Goal: Transaction & Acquisition: Book appointment/travel/reservation

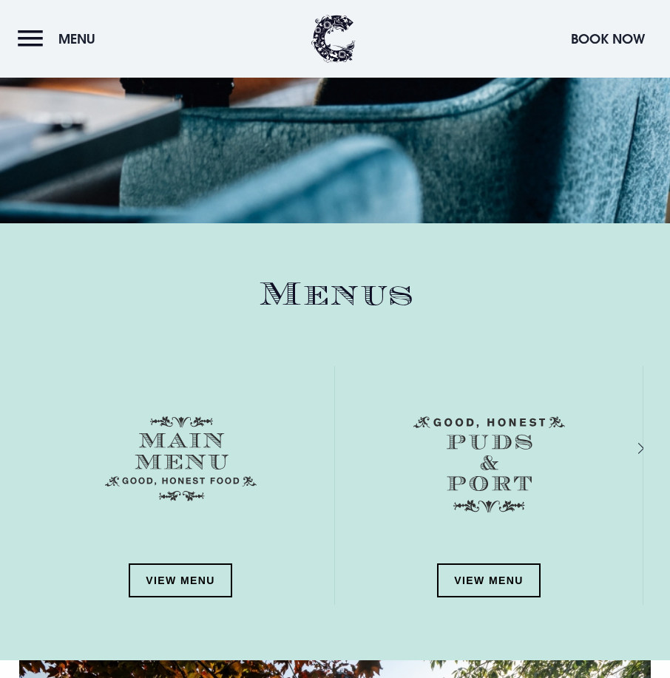
scroll to position [1700, 0]
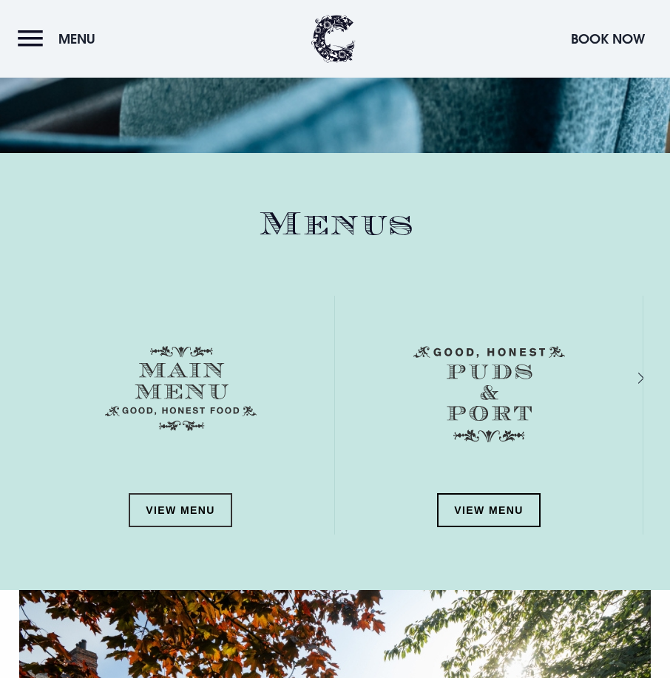
click at [171, 497] on link "View Menu" at bounding box center [180, 510] width 103 height 34
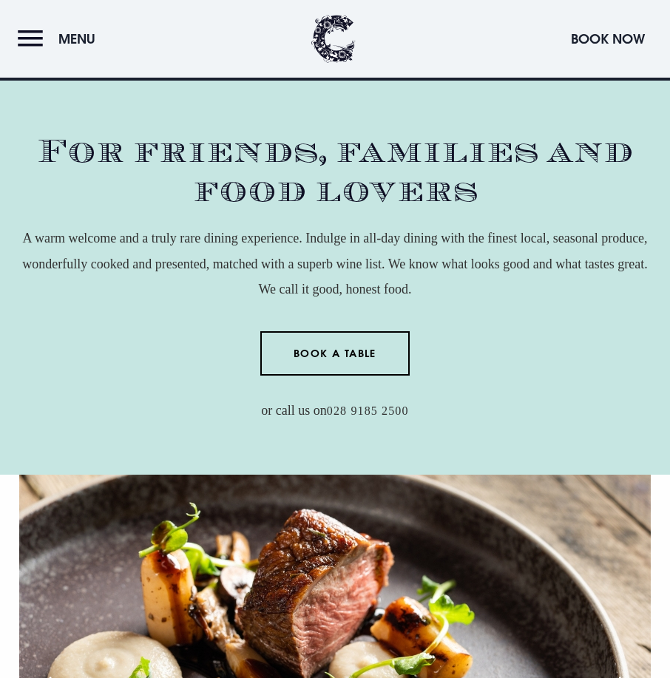
scroll to position [0, 0]
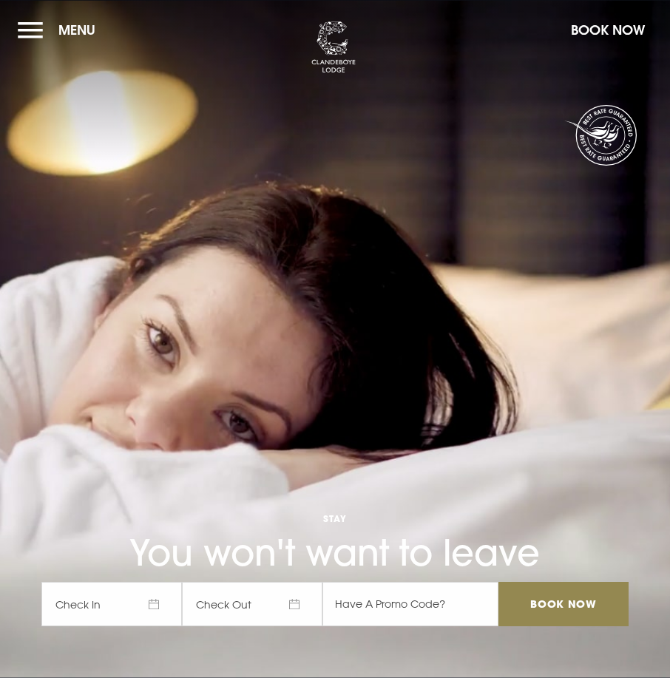
click at [41, 27] on button "Menu" at bounding box center [60, 30] width 85 height 32
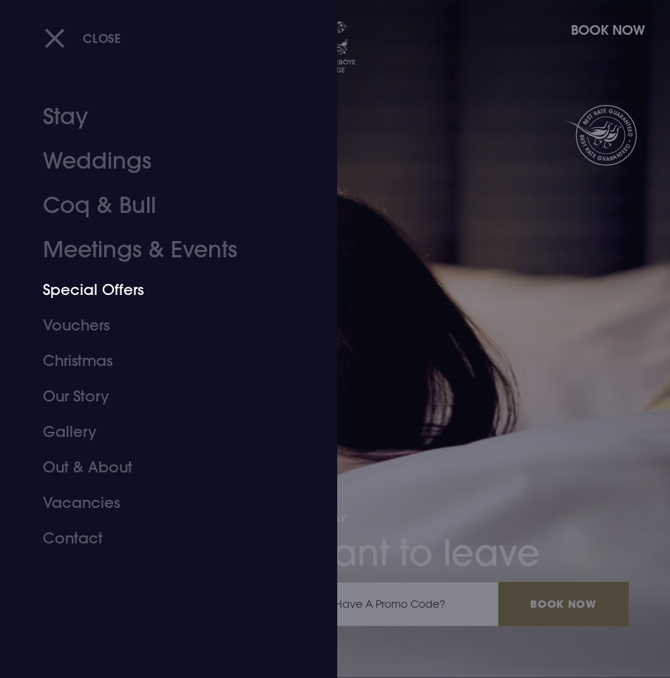
click at [103, 296] on link "Special Offers" at bounding box center [160, 289] width 234 height 35
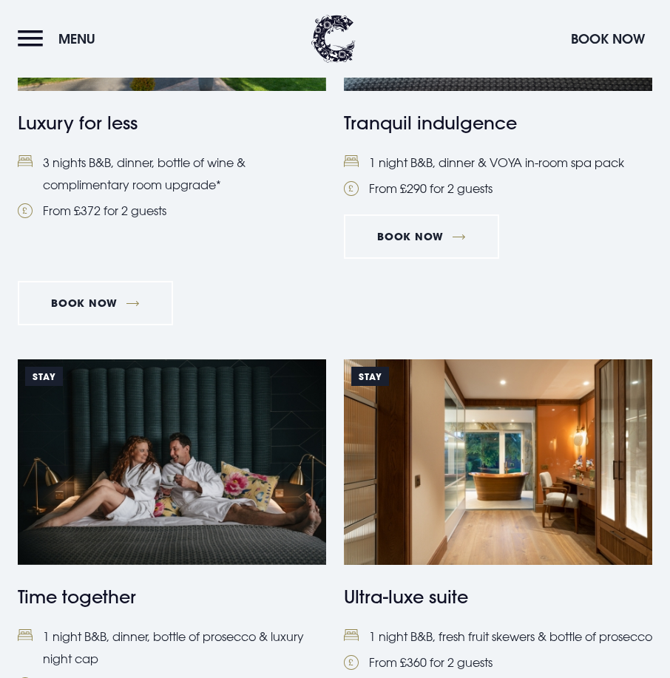
scroll to position [1256, 0]
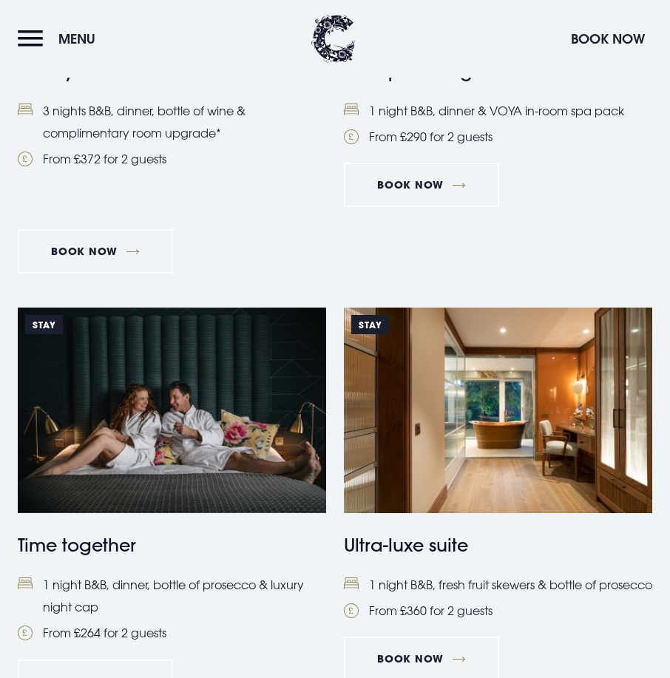
click at [112, 598] on li "1 night B&B, dinner, bottle of prosecco & luxury night cap" at bounding box center [172, 596] width 308 height 45
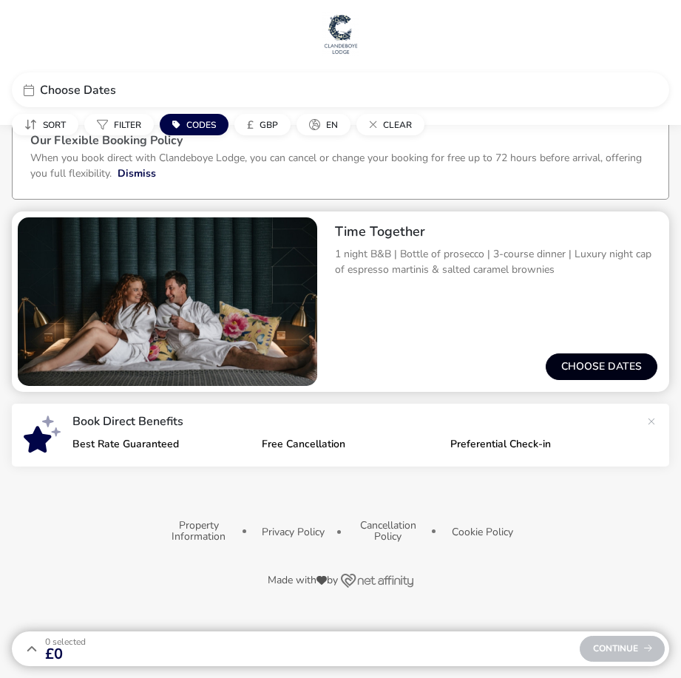
click at [556, 356] on button "Choose dates" at bounding box center [601, 366] width 112 height 27
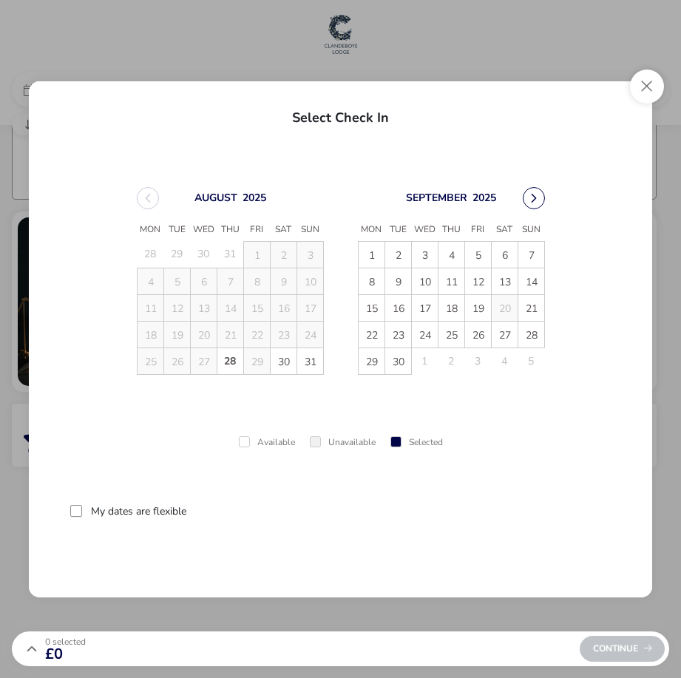
click at [536, 193] on button "Next Month" at bounding box center [534, 198] width 22 height 22
click at [528, 196] on button "Next Month" at bounding box center [534, 198] width 22 height 22
click at [476, 285] on span "7" at bounding box center [478, 281] width 26 height 26
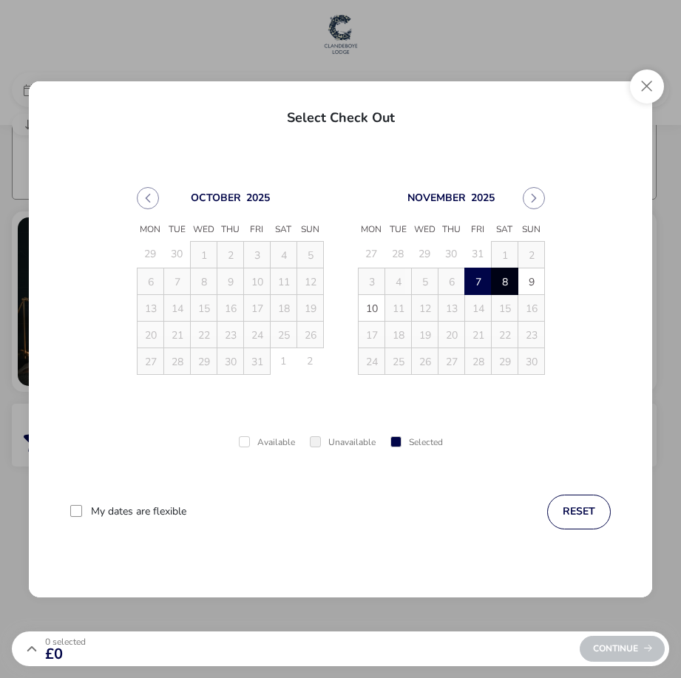
click at [506, 282] on span "8" at bounding box center [505, 281] width 26 height 26
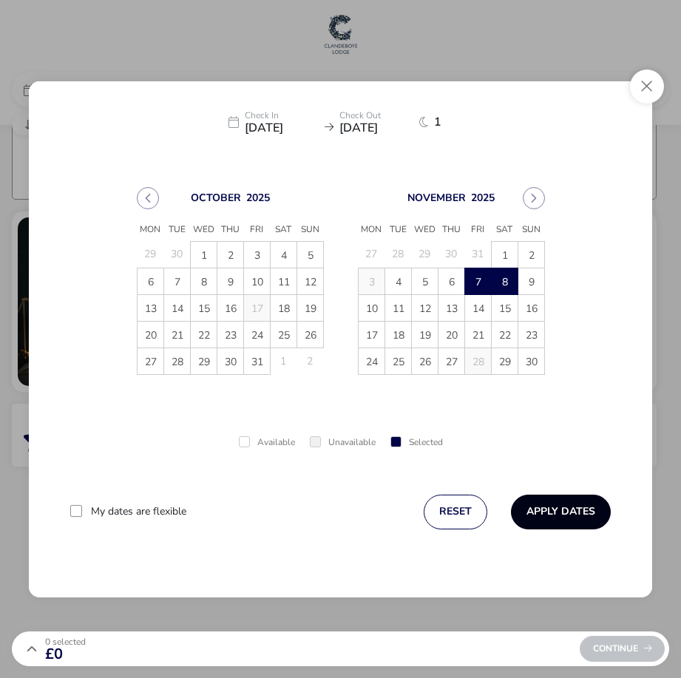
click at [554, 511] on button "Apply Dates" at bounding box center [561, 511] width 100 height 35
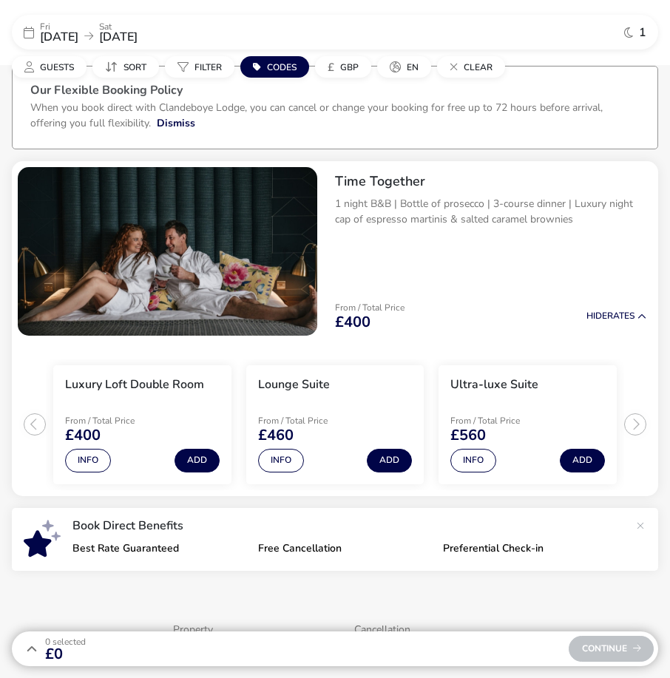
scroll to position [94, 0]
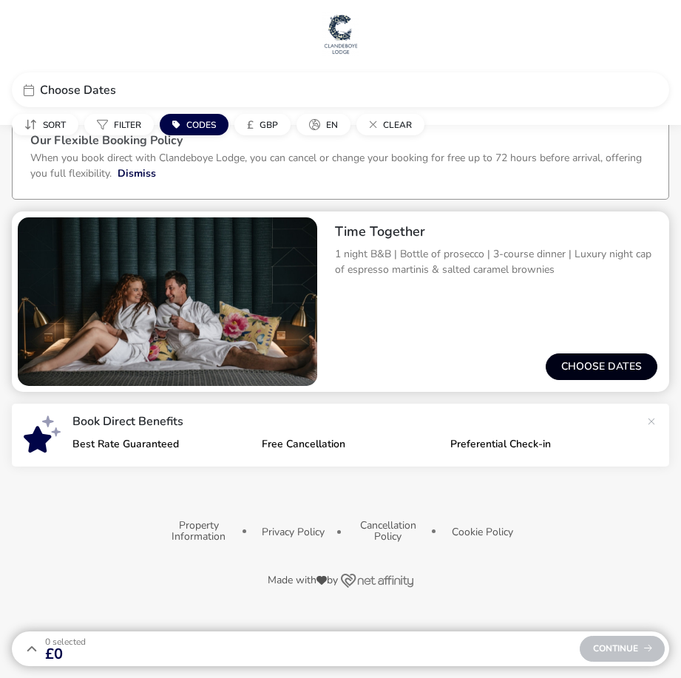
click at [582, 367] on button "Choose dates" at bounding box center [601, 366] width 112 height 27
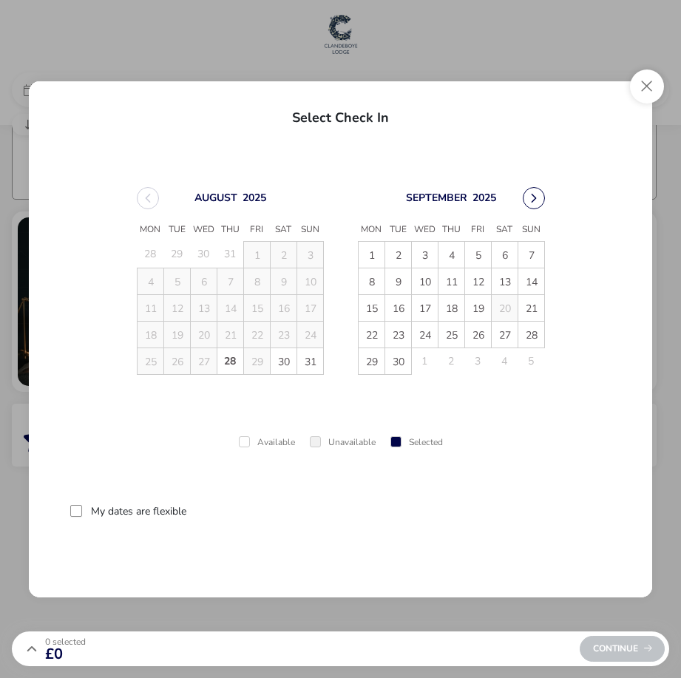
click at [534, 198] on button "Next Month" at bounding box center [534, 198] width 22 height 22
click at [262, 304] on span "19" at bounding box center [257, 308] width 26 height 26
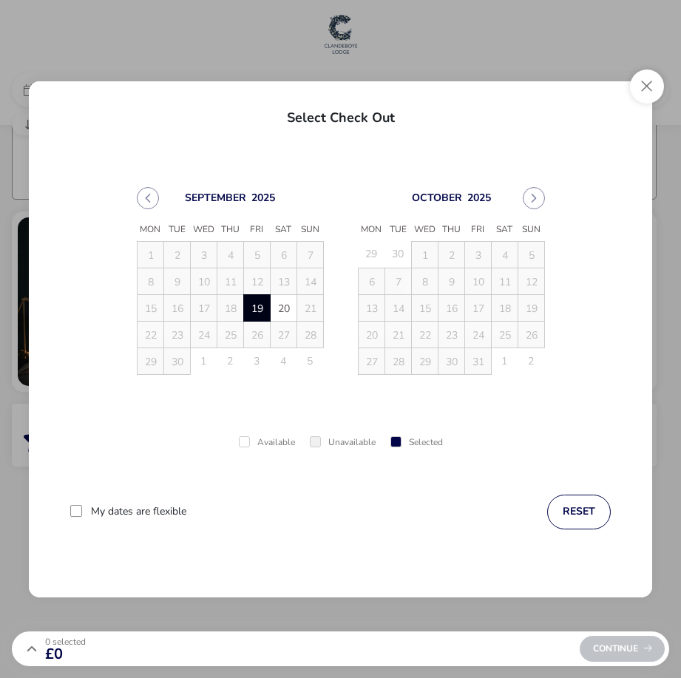
click at [278, 304] on span "20" at bounding box center [284, 308] width 26 height 26
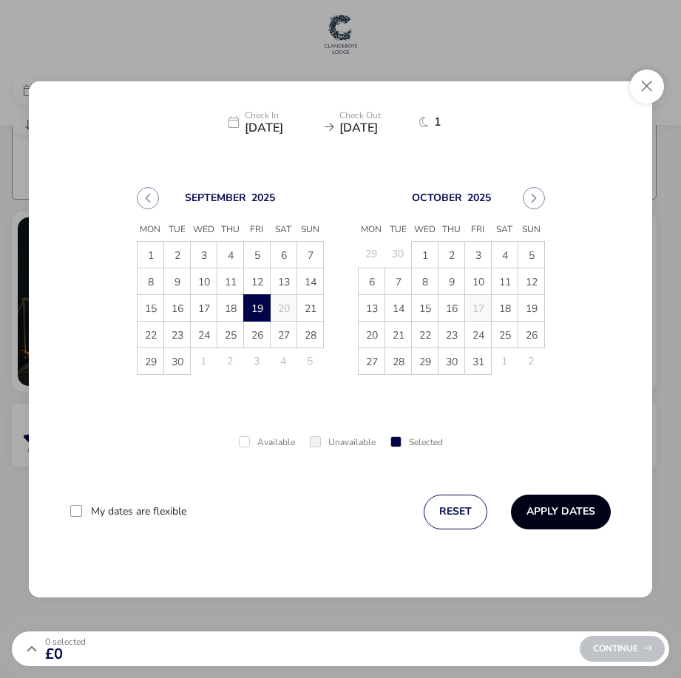
click at [548, 503] on button "Apply Dates" at bounding box center [561, 511] width 100 height 35
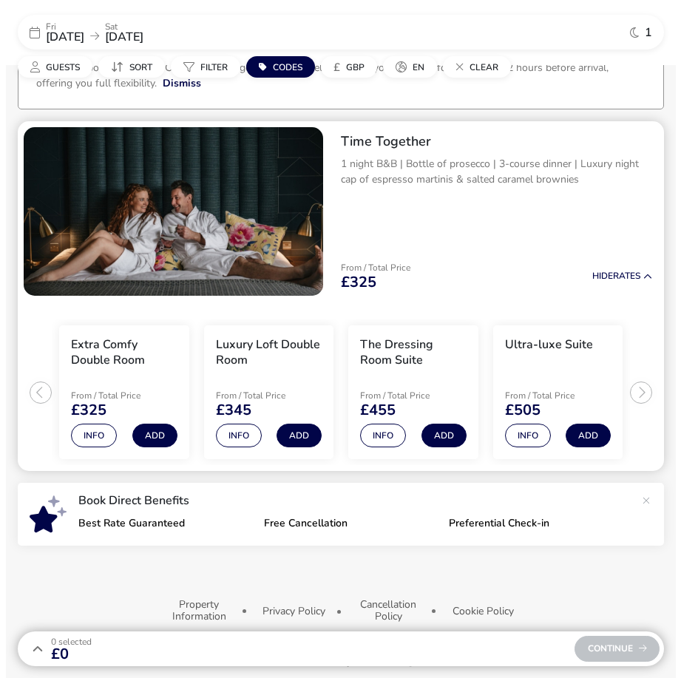
scroll to position [109, 0]
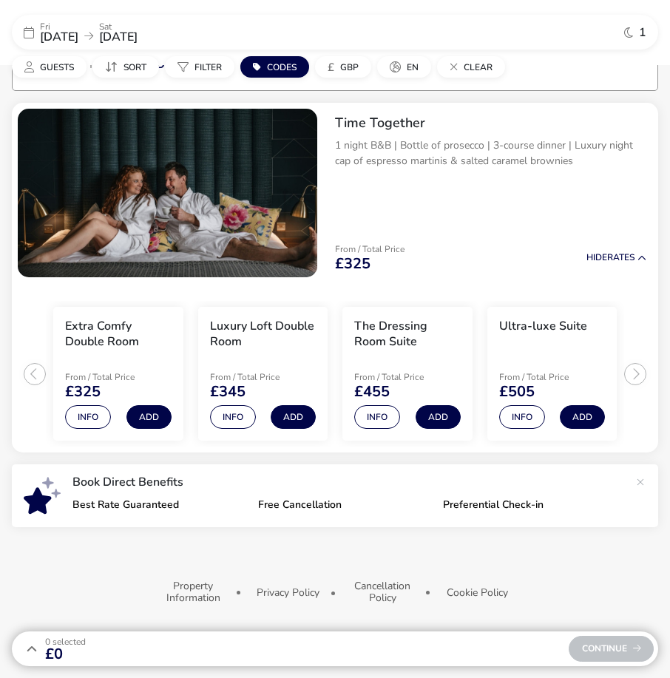
click at [48, 30] on span "19 Sep 2025" at bounding box center [59, 37] width 38 height 16
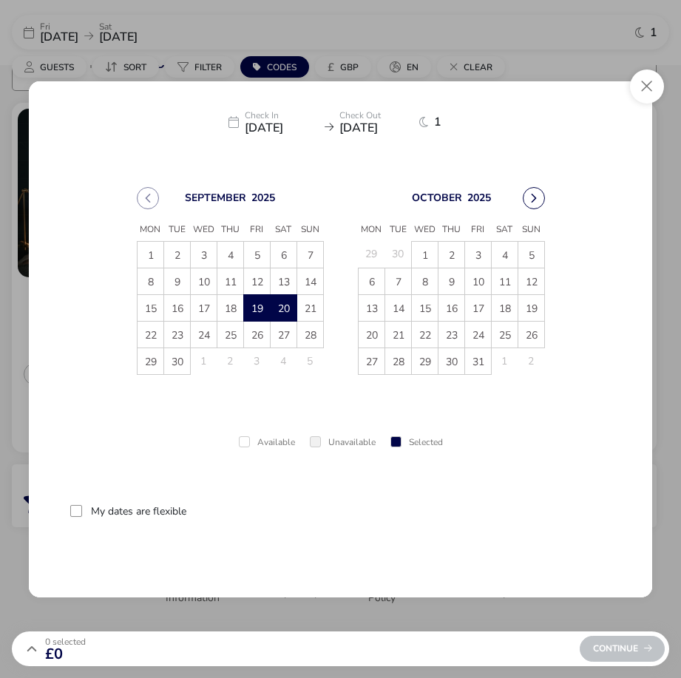
click at [540, 193] on button "Next Month" at bounding box center [534, 198] width 22 height 22
click at [427, 277] on span "5" at bounding box center [425, 281] width 26 height 26
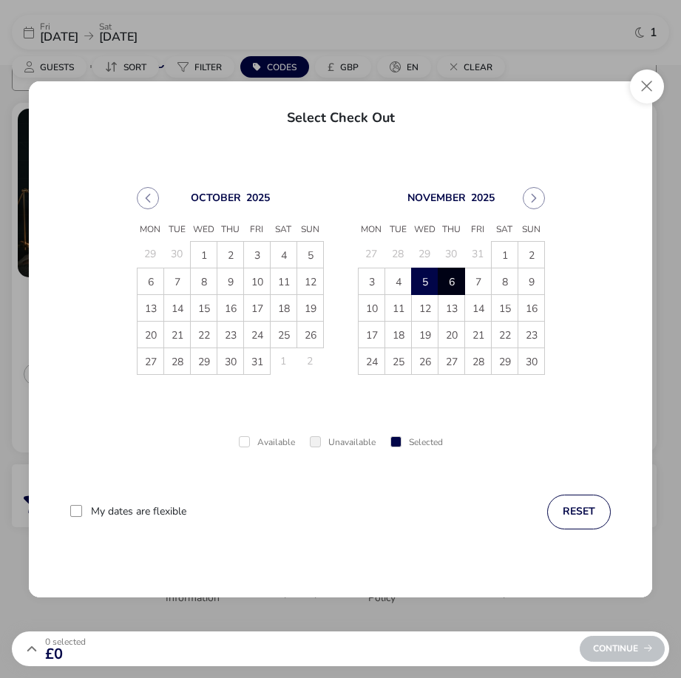
click at [450, 277] on span "6" at bounding box center [451, 281] width 26 height 26
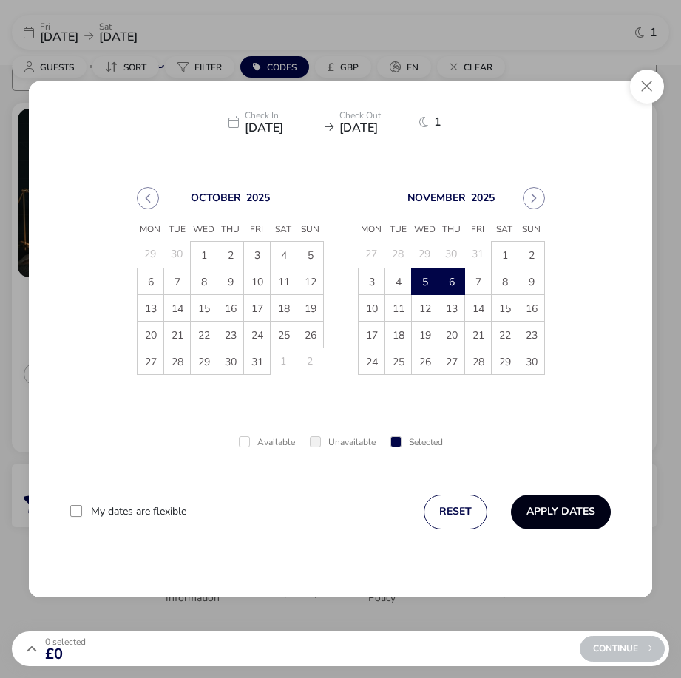
click at [553, 497] on button "Apply Dates" at bounding box center [561, 511] width 100 height 35
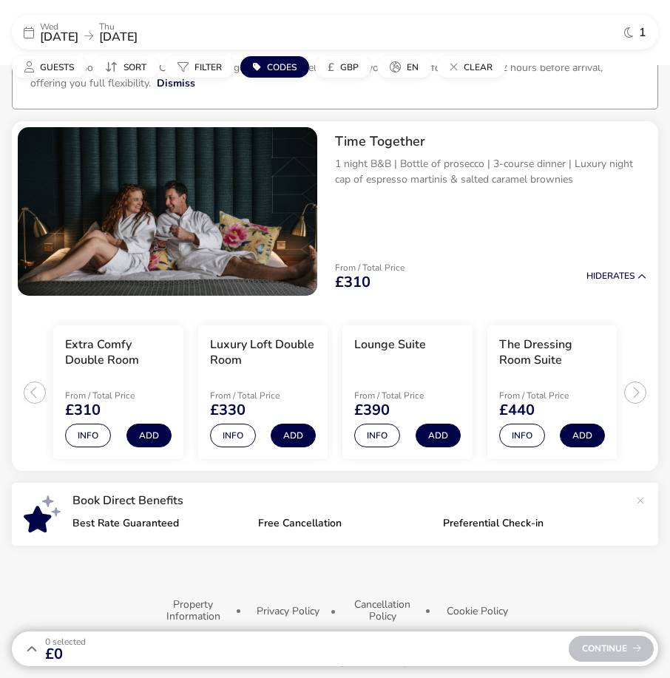
scroll to position [109, 0]
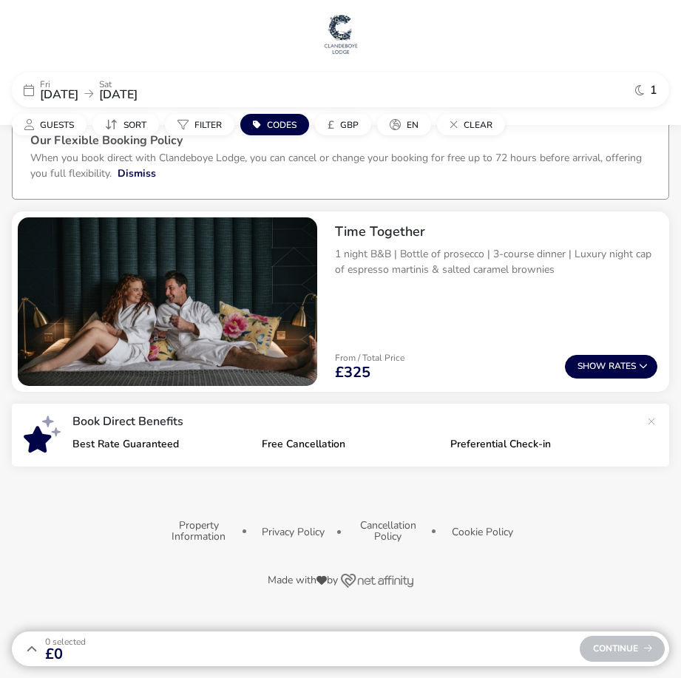
click at [78, 94] on span "19 Sep 2025" at bounding box center [59, 94] width 38 height 16
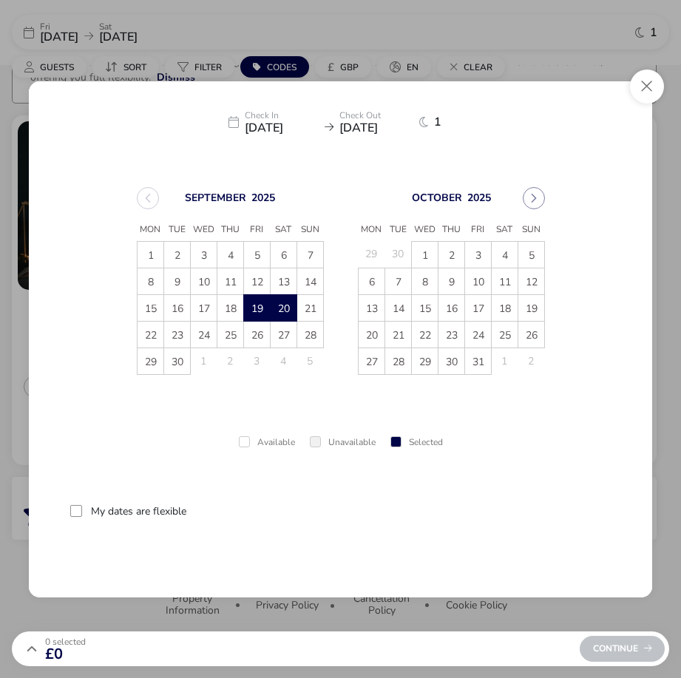
scroll to position [109, 0]
click at [313, 305] on span "21" at bounding box center [310, 308] width 26 height 26
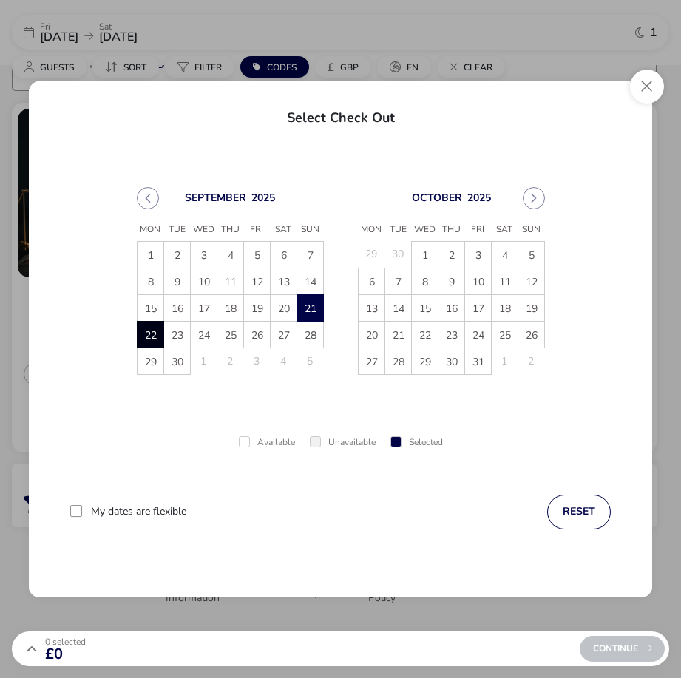
click at [155, 333] on span "22" at bounding box center [150, 335] width 26 height 26
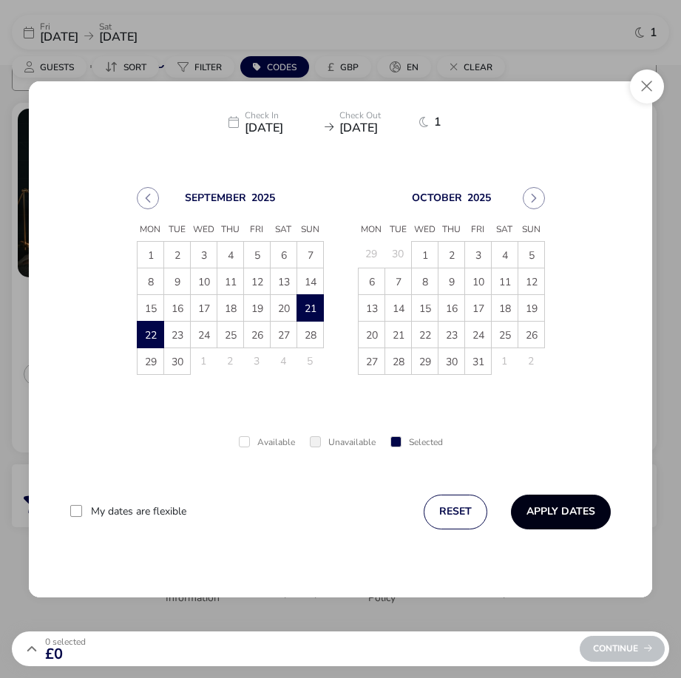
click at [559, 509] on button "Apply Dates" at bounding box center [561, 511] width 100 height 35
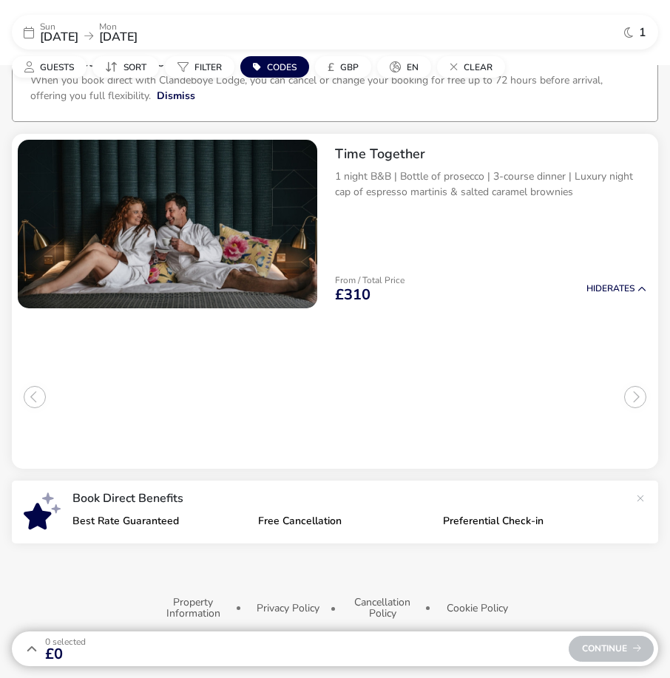
scroll to position [94, 0]
